Goal: Information Seeking & Learning: Learn about a topic

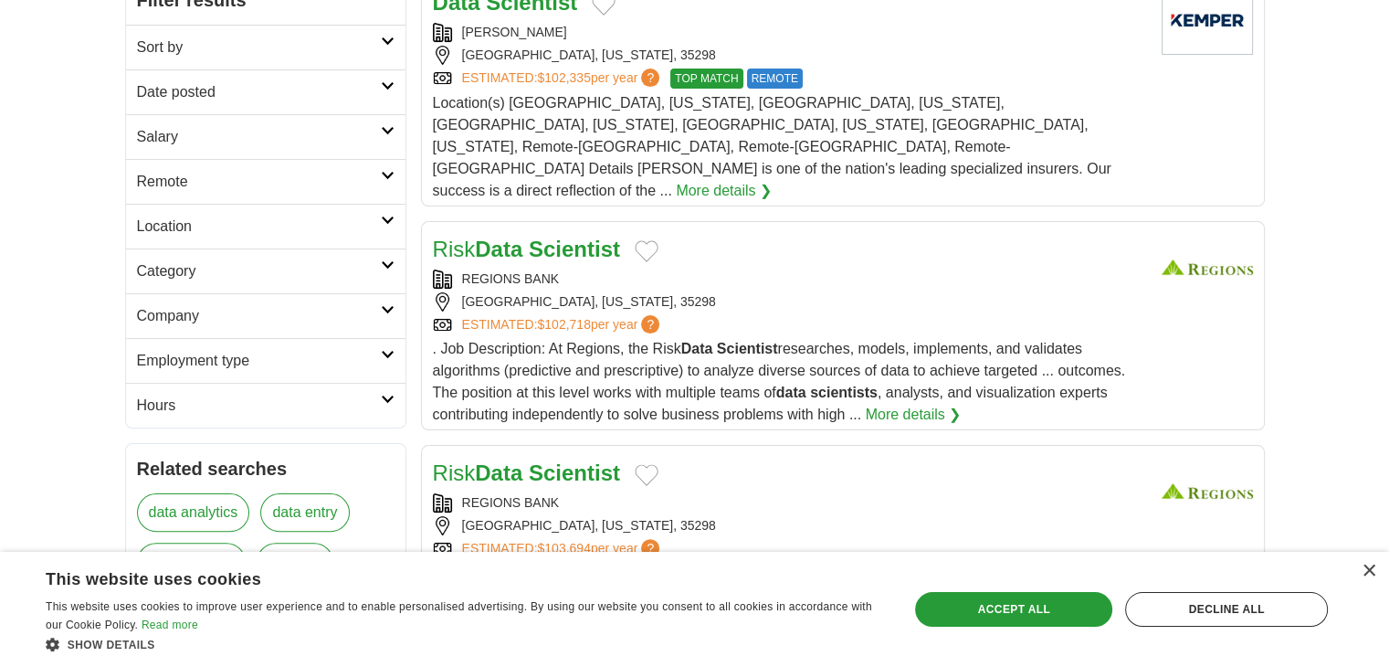
scroll to position [347, 0]
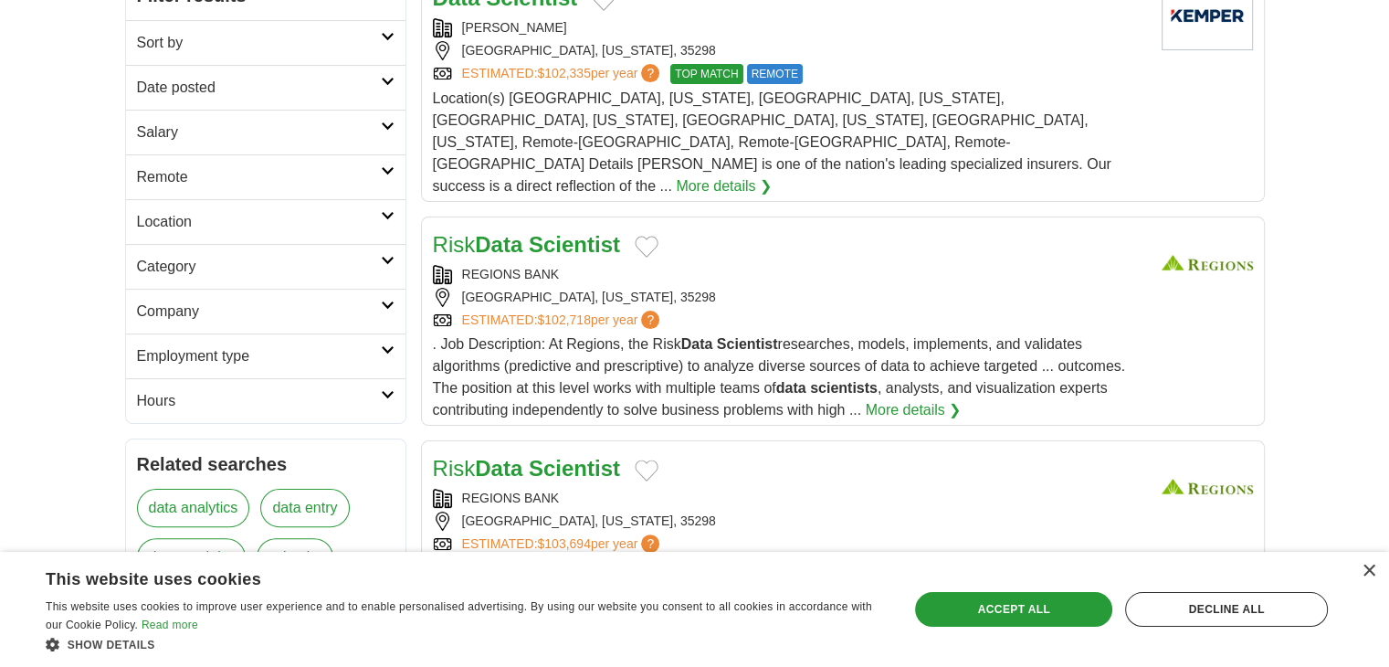
click at [382, 175] on link "Remote" at bounding box center [265, 176] width 279 height 45
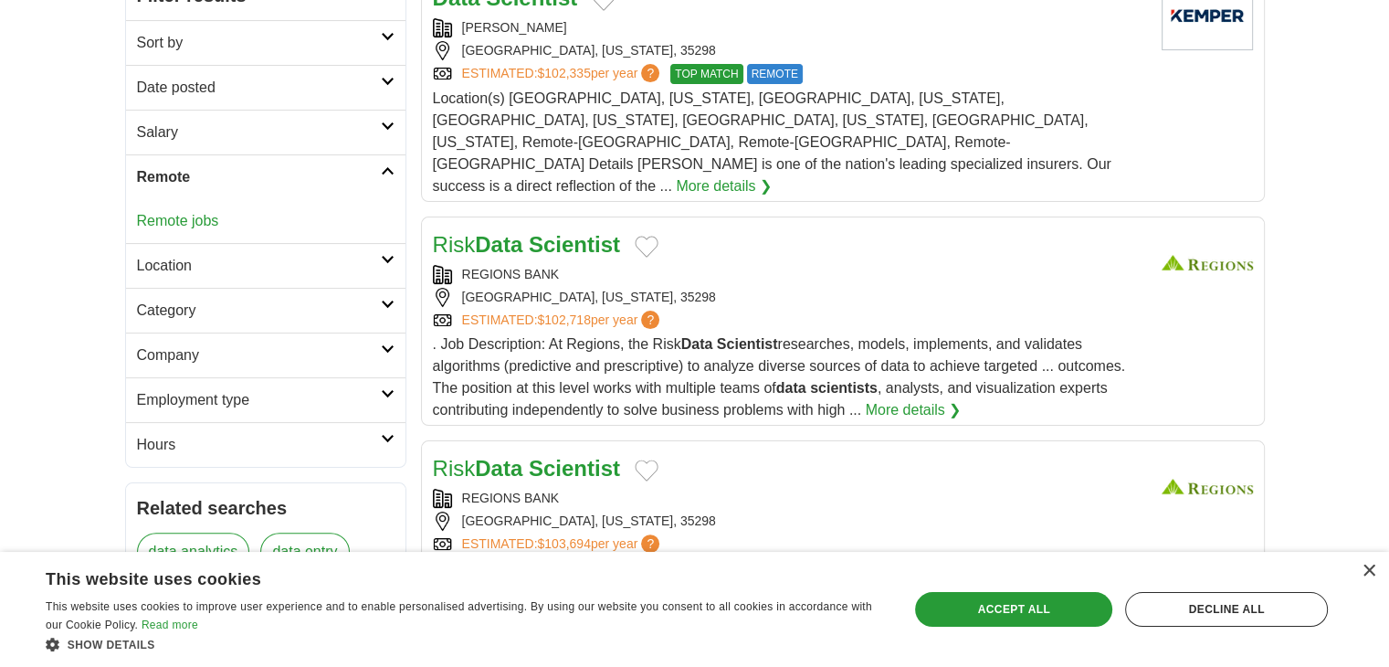
click at [196, 215] on link "Remote jobs" at bounding box center [178, 221] width 82 height 16
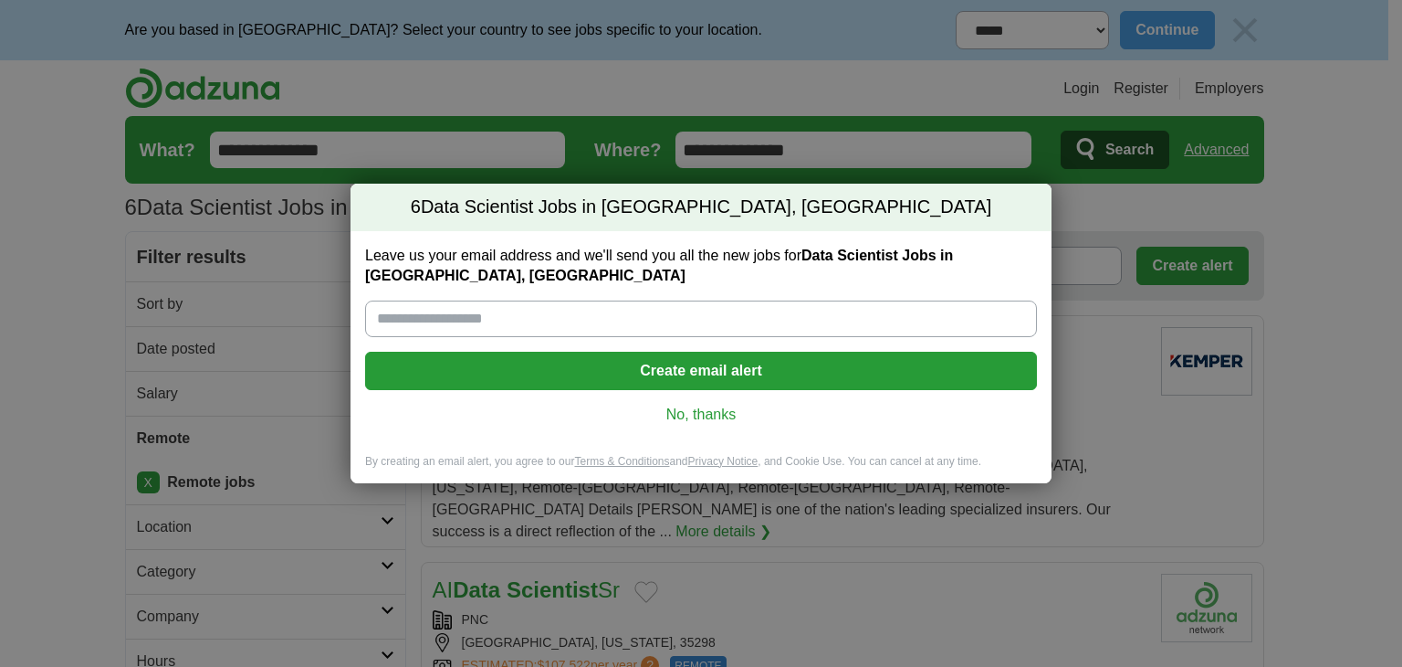
click at [725, 402] on div "Leave us your email address and we'll send you all the new jobs for Data Scient…" at bounding box center [701, 342] width 701 height 223
click at [717, 409] on link "No, thanks" at bounding box center [701, 414] width 643 height 20
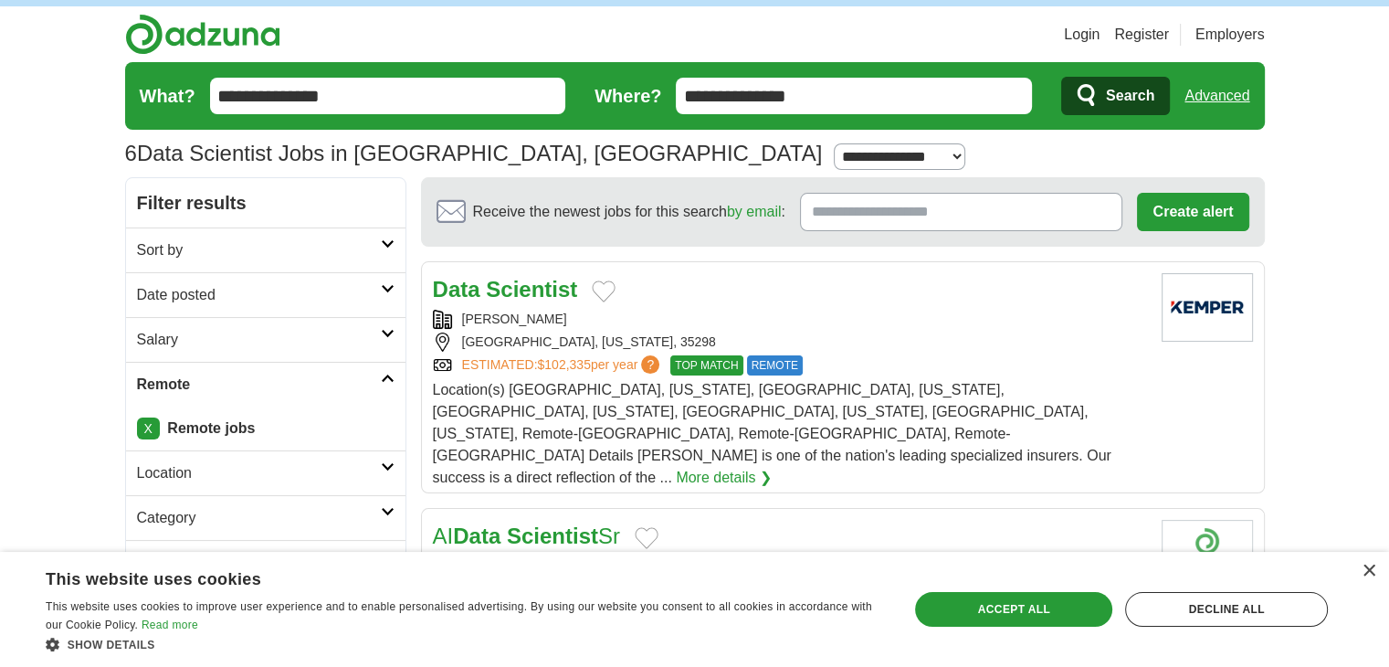
scroll to position [55, 0]
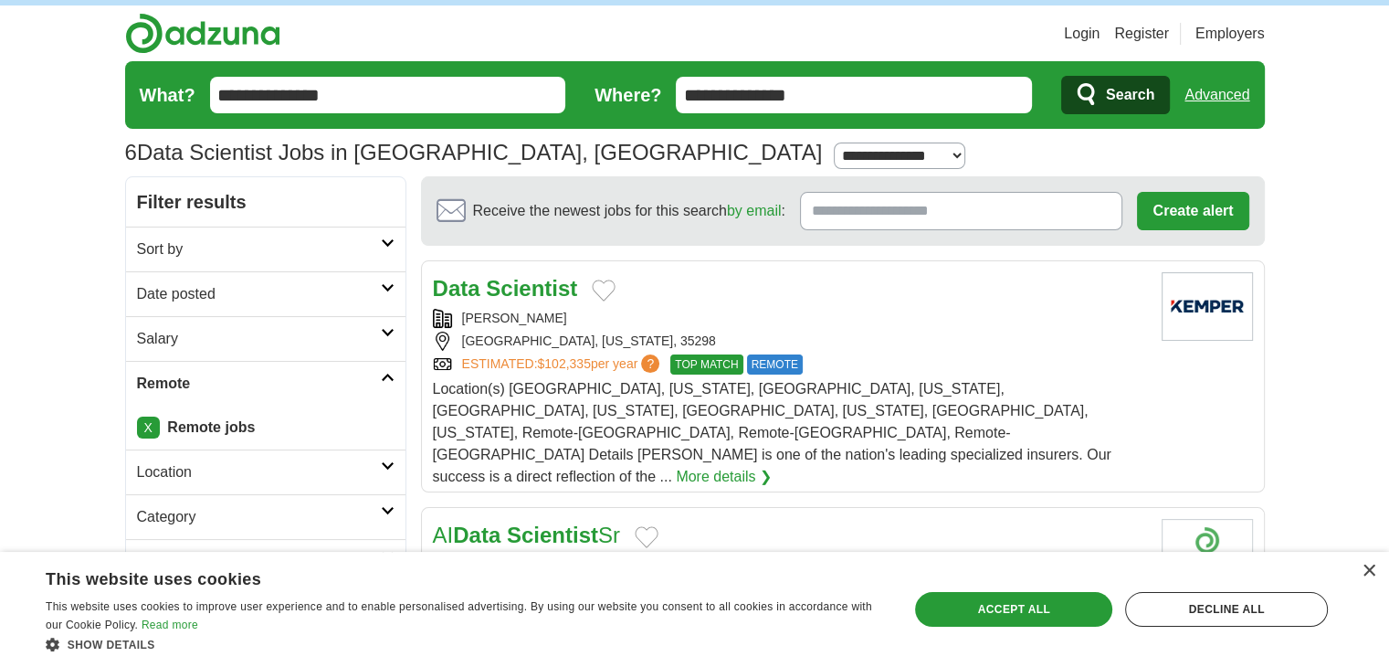
click at [558, 288] on strong "Scientist" at bounding box center [531, 288] width 91 height 25
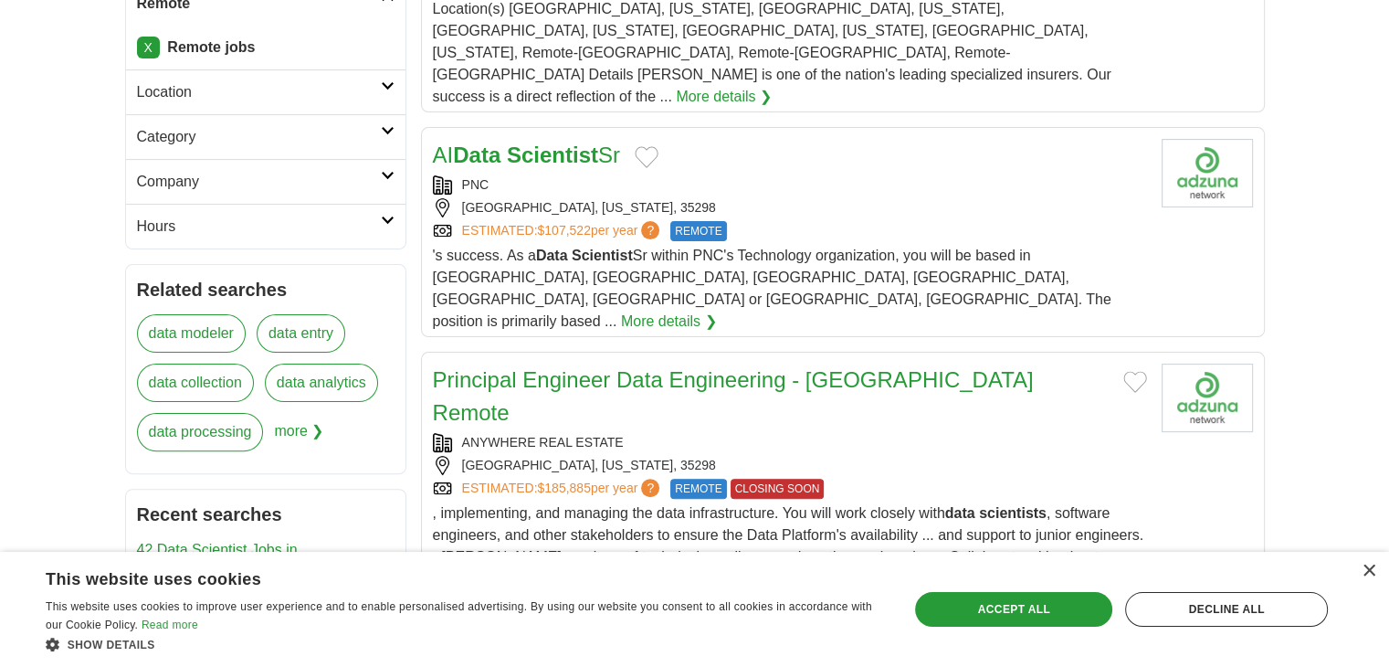
scroll to position [442, 0]
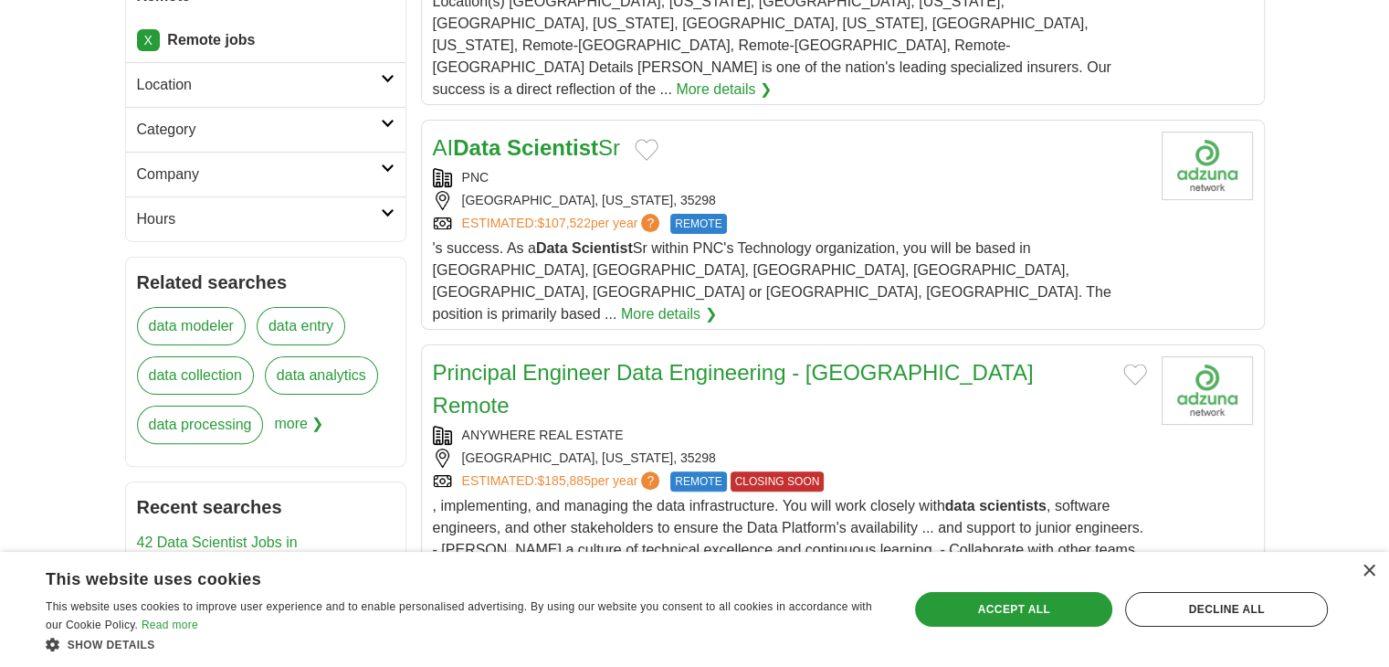
click at [763, 360] on link "Principal Engineer Data Engineering - [GEOGRAPHIC_DATA] Remote" at bounding box center [733, 389] width 601 height 58
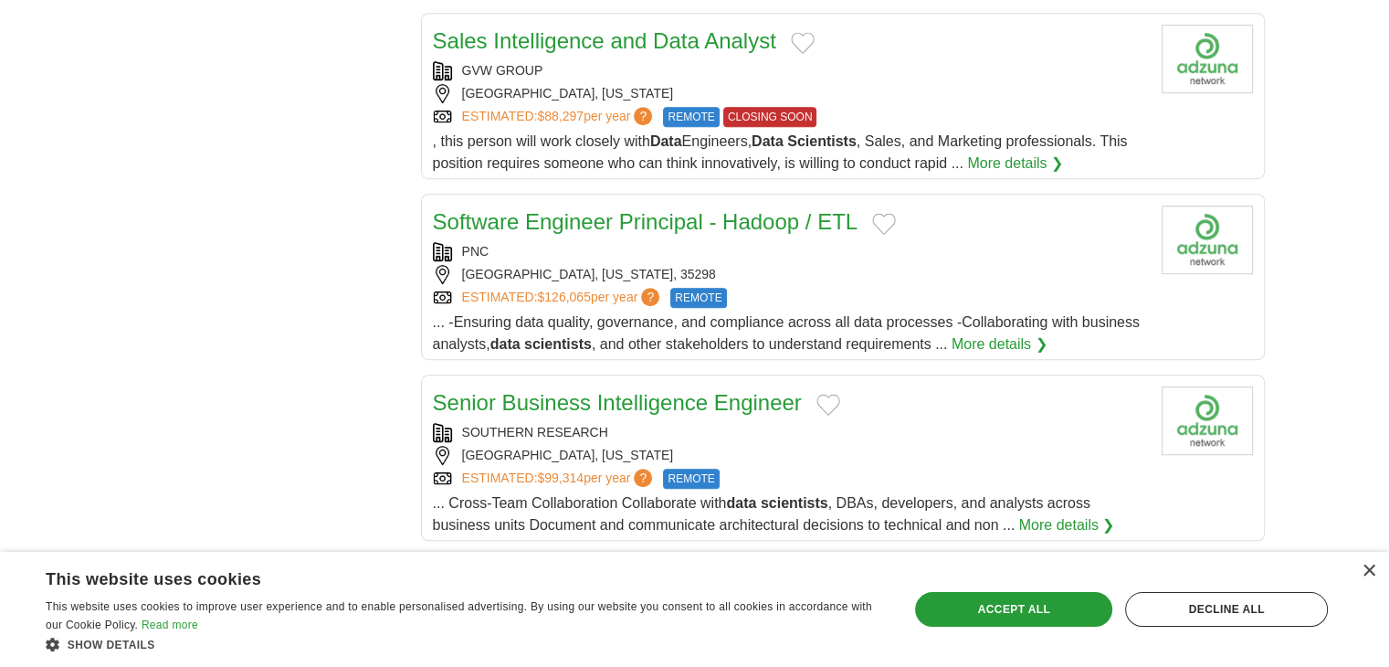
scroll to position [1110, 0]
click at [695, 388] on link "Senior Business Intelligence Engineer" at bounding box center [617, 400] width 369 height 25
